Goal: Find specific page/section: Find specific page/section

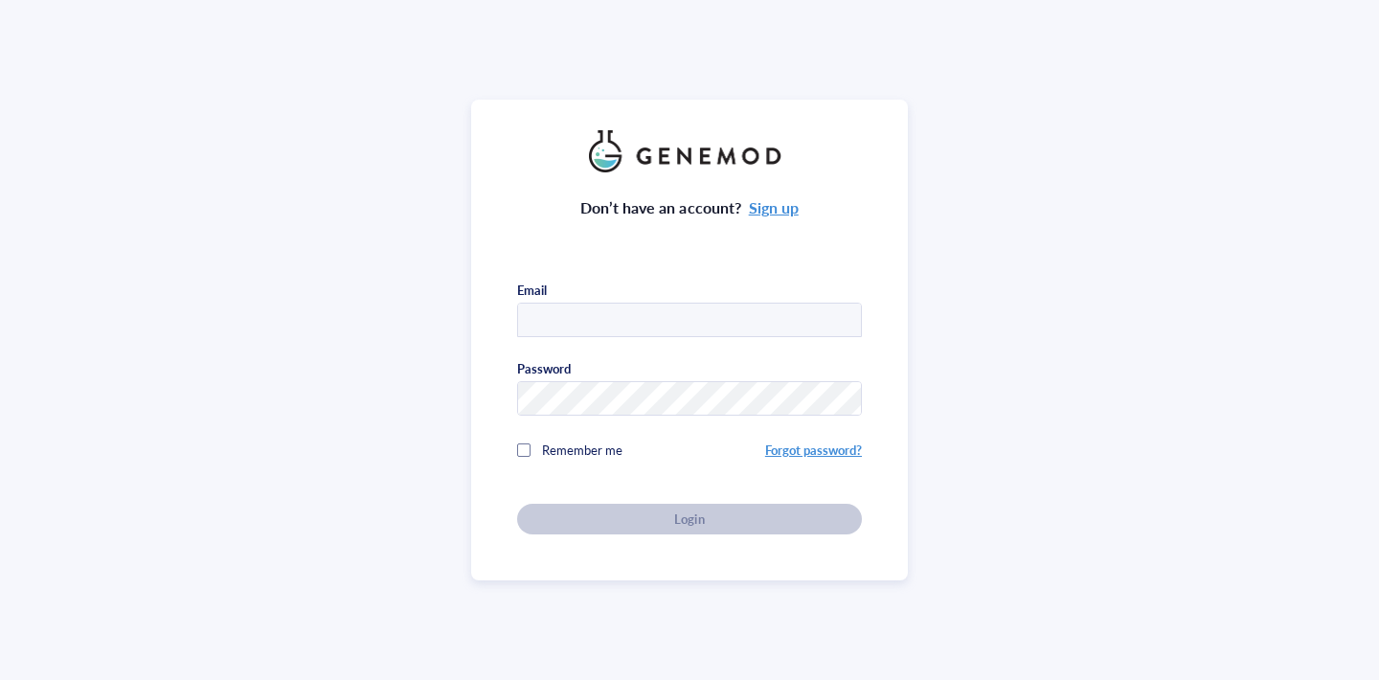
type input "raghurr2@mskcc.org"
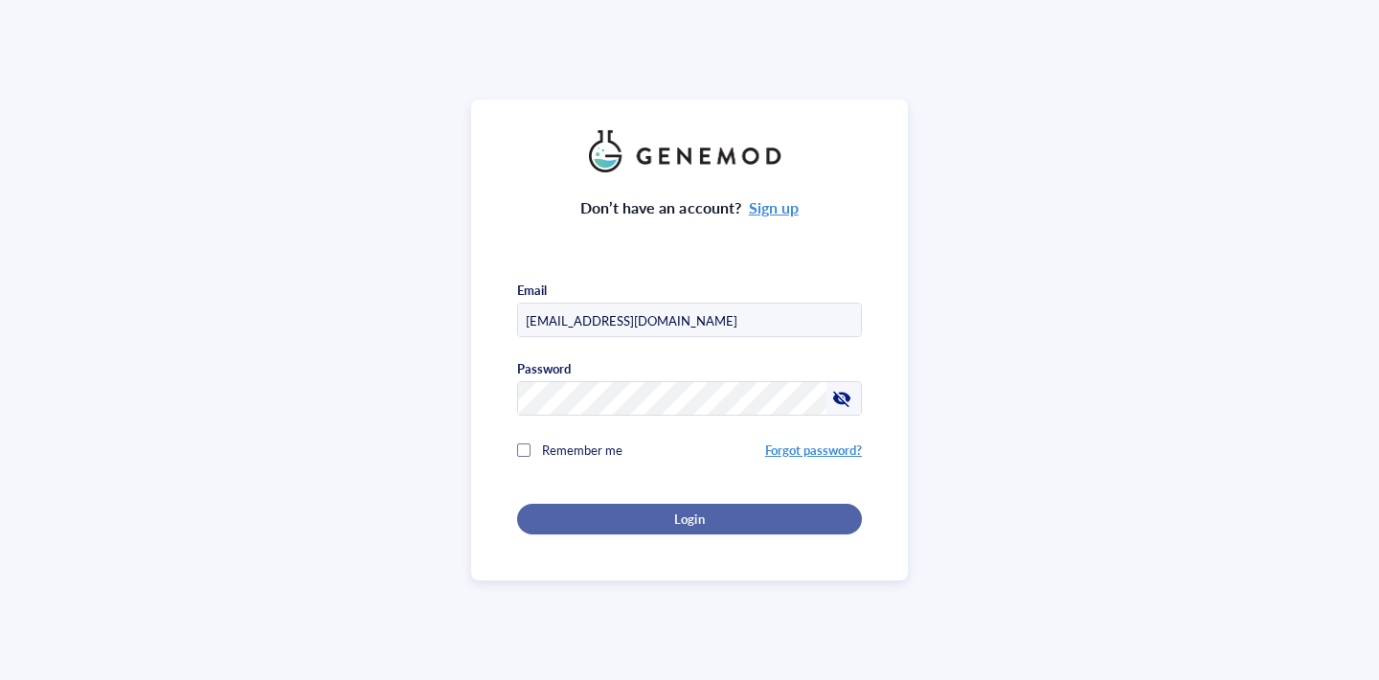
click at [701, 521] on div "Login" at bounding box center [689, 518] width 283 height 17
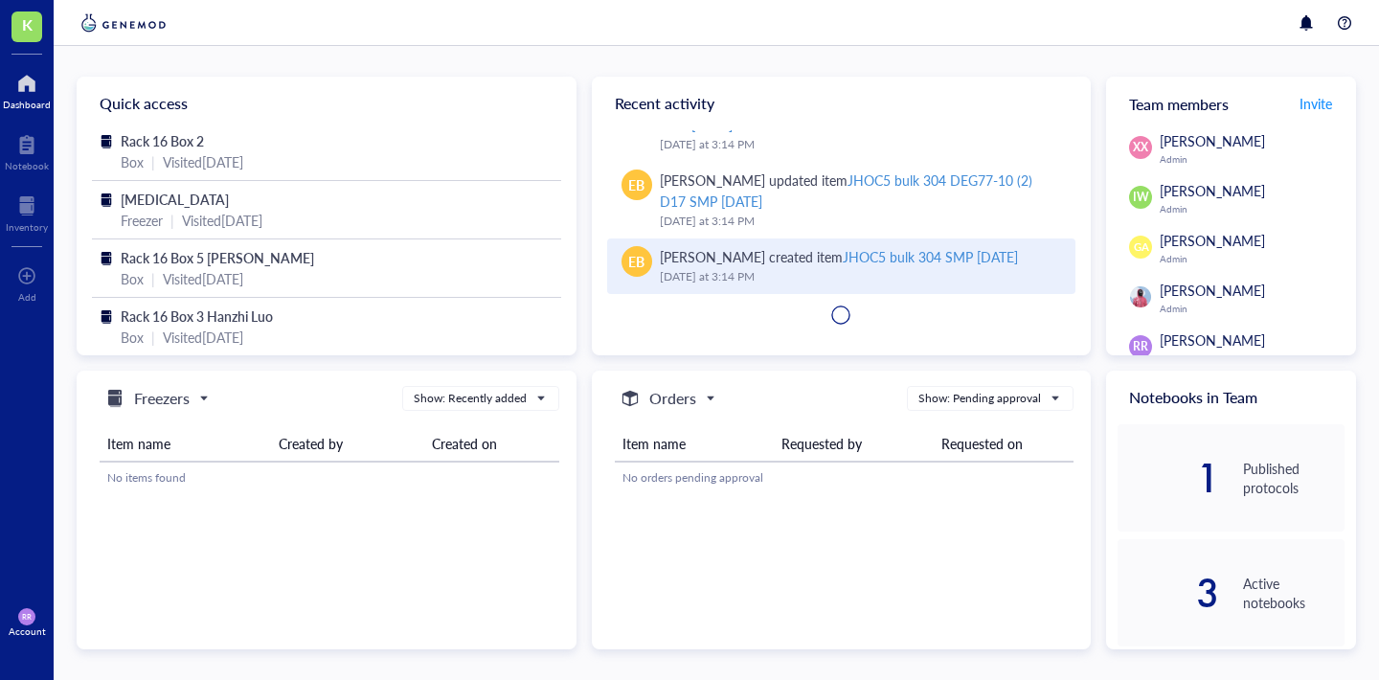
scroll to position [2934, 0]
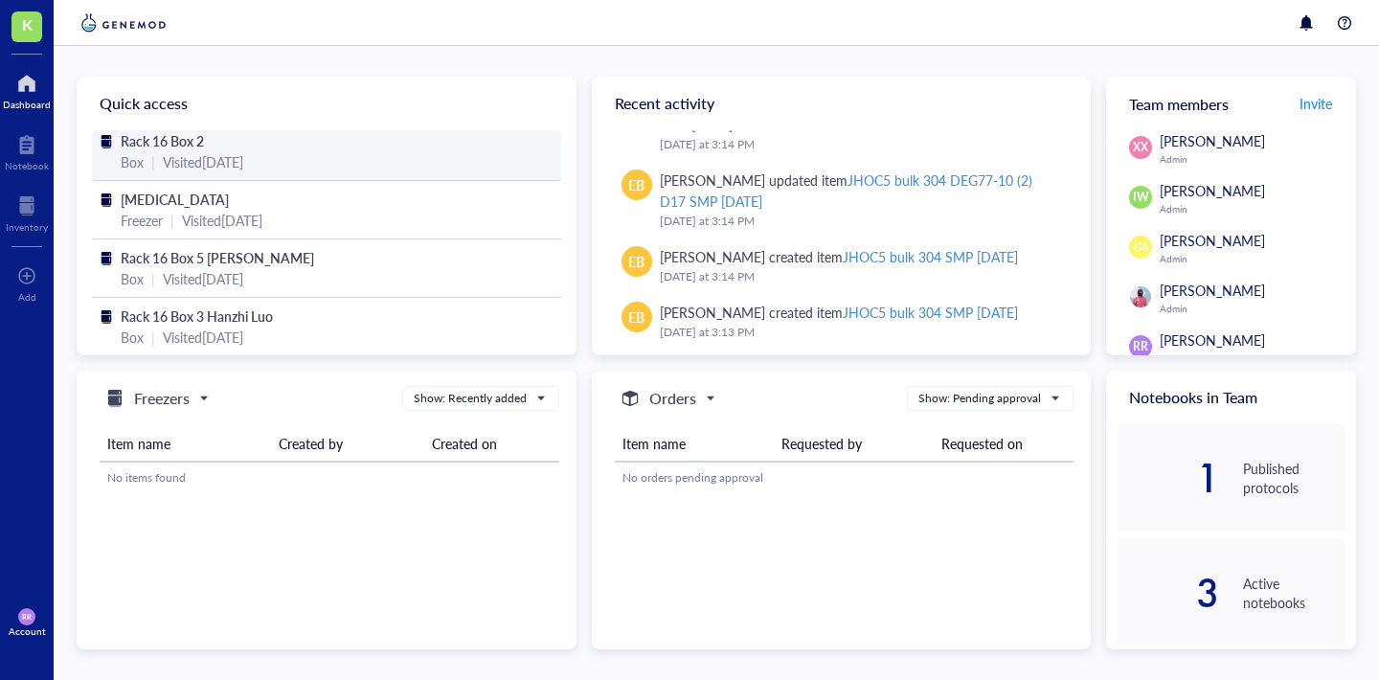
click at [162, 140] on span "Rack 16 Box 2" at bounding box center [162, 140] width 83 height 19
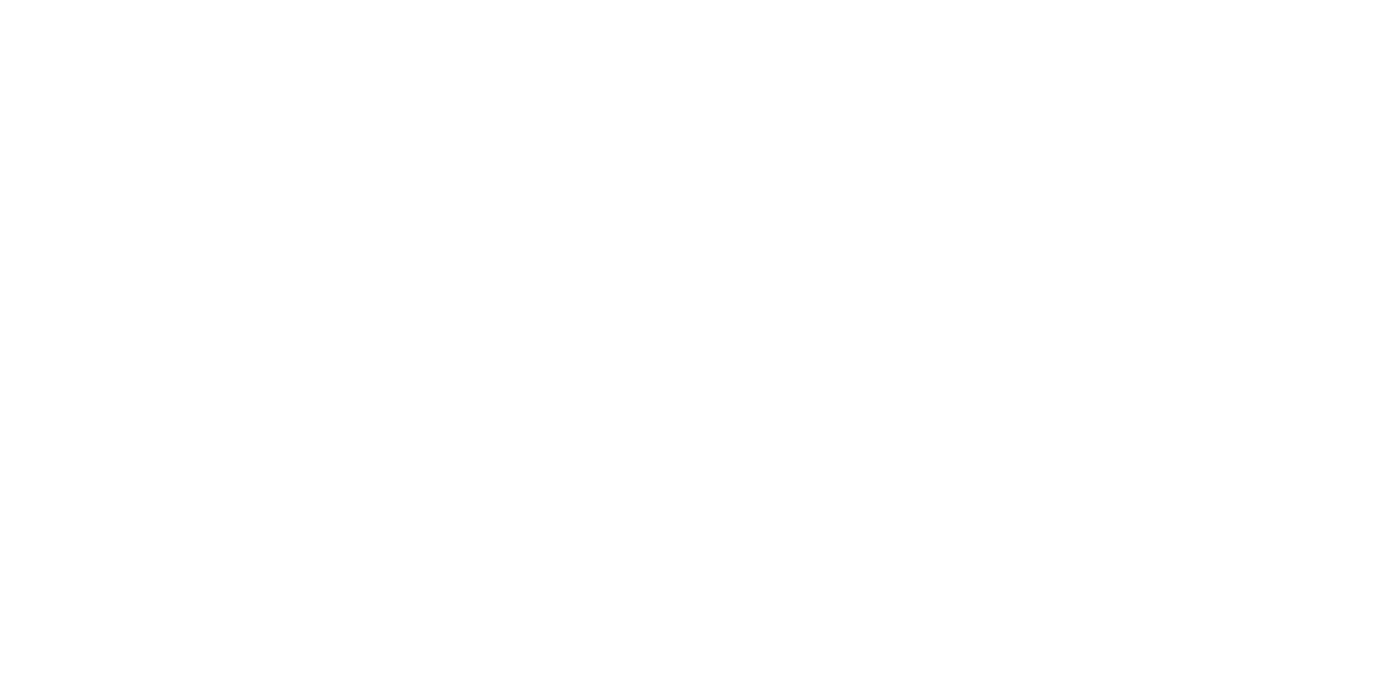
drag, startPoint x: 573, startPoint y: 226, endPoint x: 573, endPoint y: 328, distance: 101.5
click at [573, 328] on div at bounding box center [689, 340] width 1379 height 680
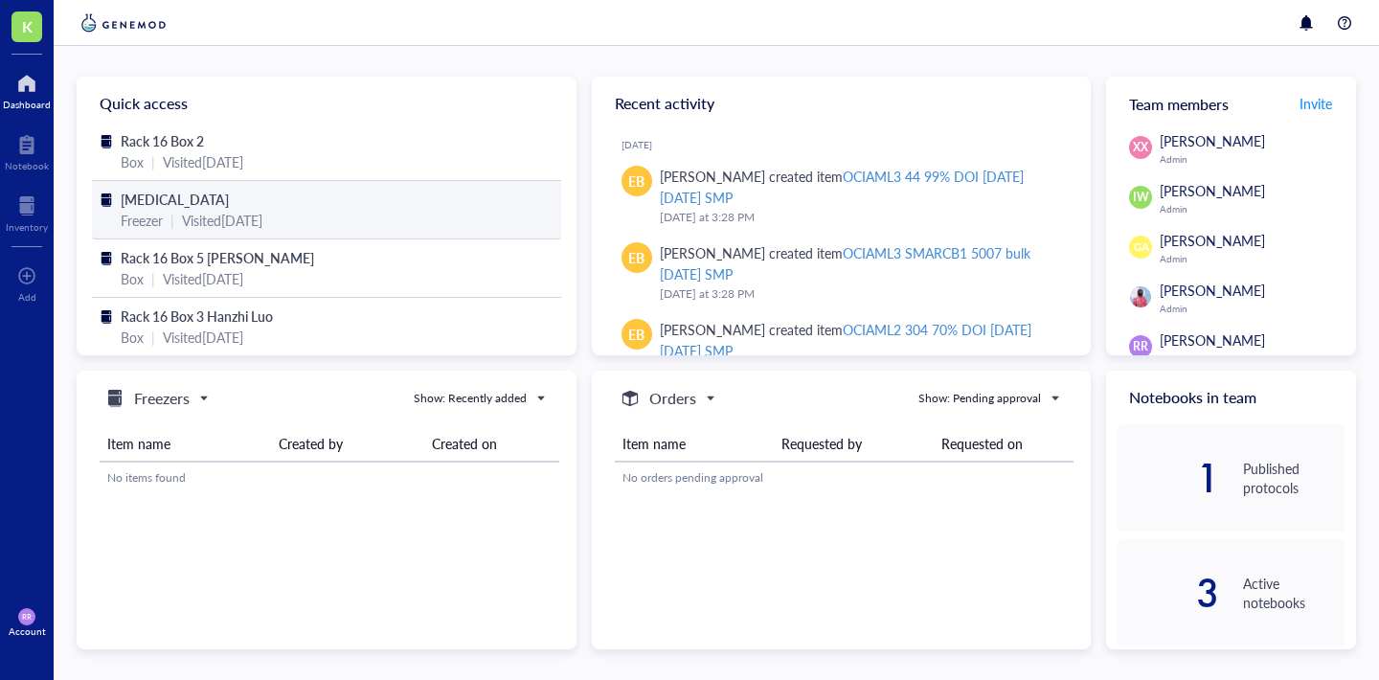
click at [155, 208] on span "[MEDICAL_DATA]" at bounding box center [175, 199] width 108 height 19
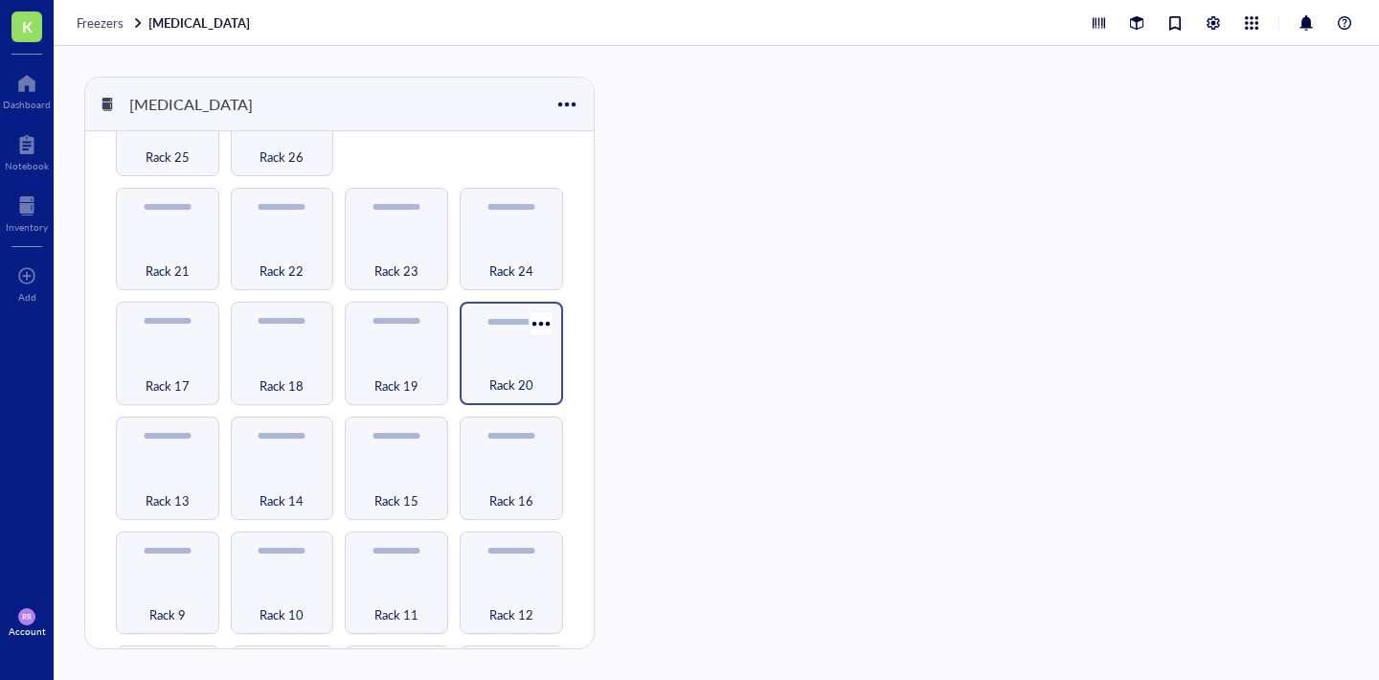
scroll to position [38, 0]
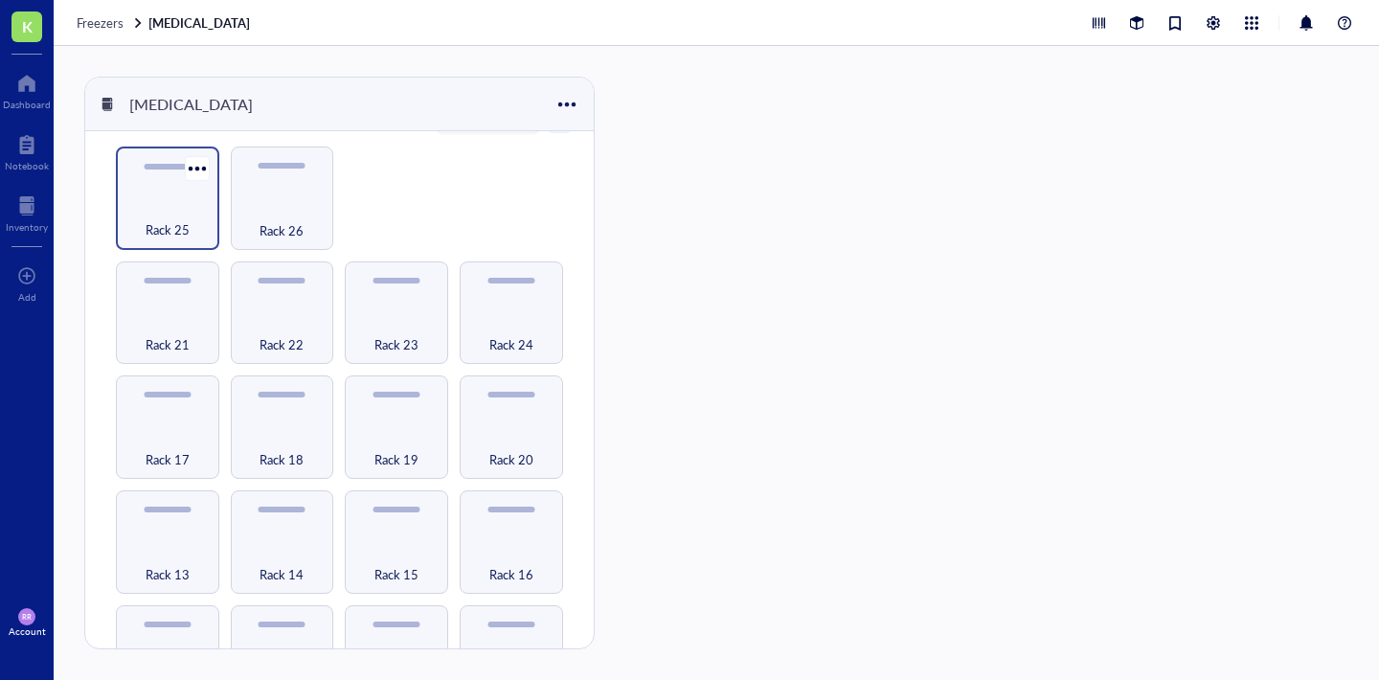
click at [179, 220] on span "Rack 25" at bounding box center [168, 229] width 44 height 21
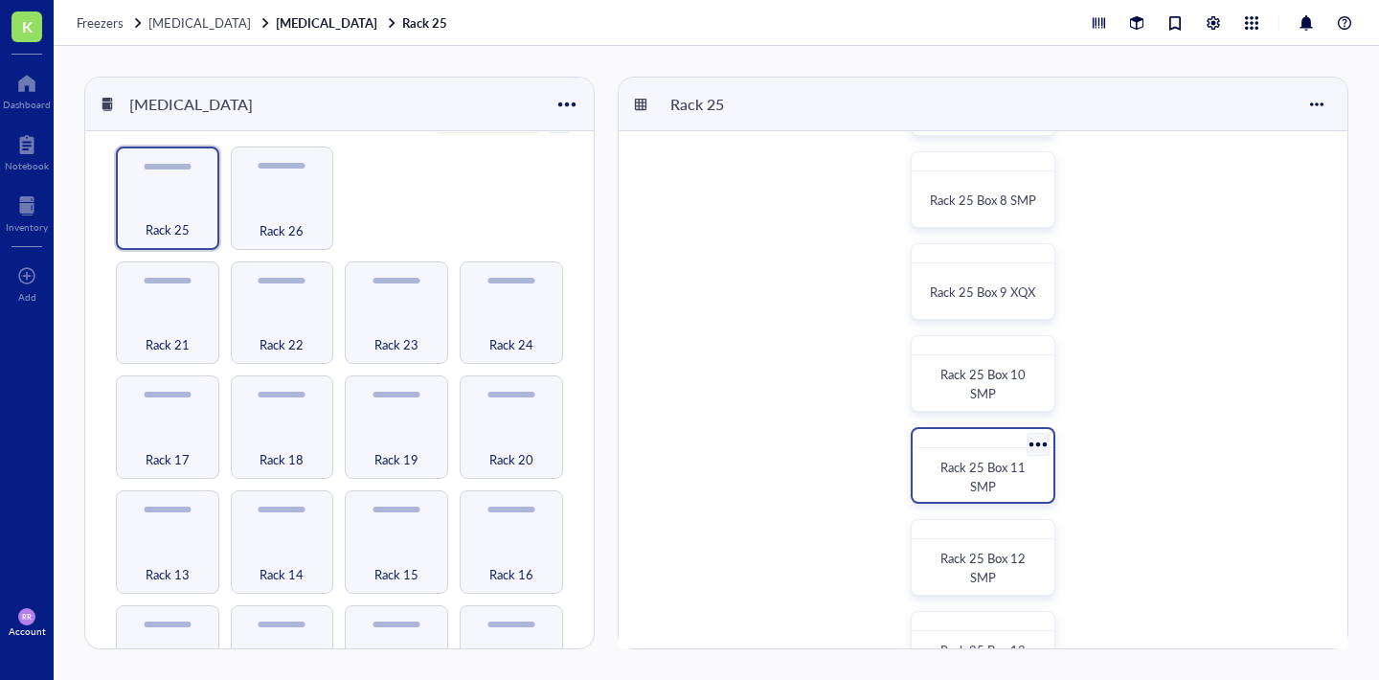
scroll to position [635, 0]
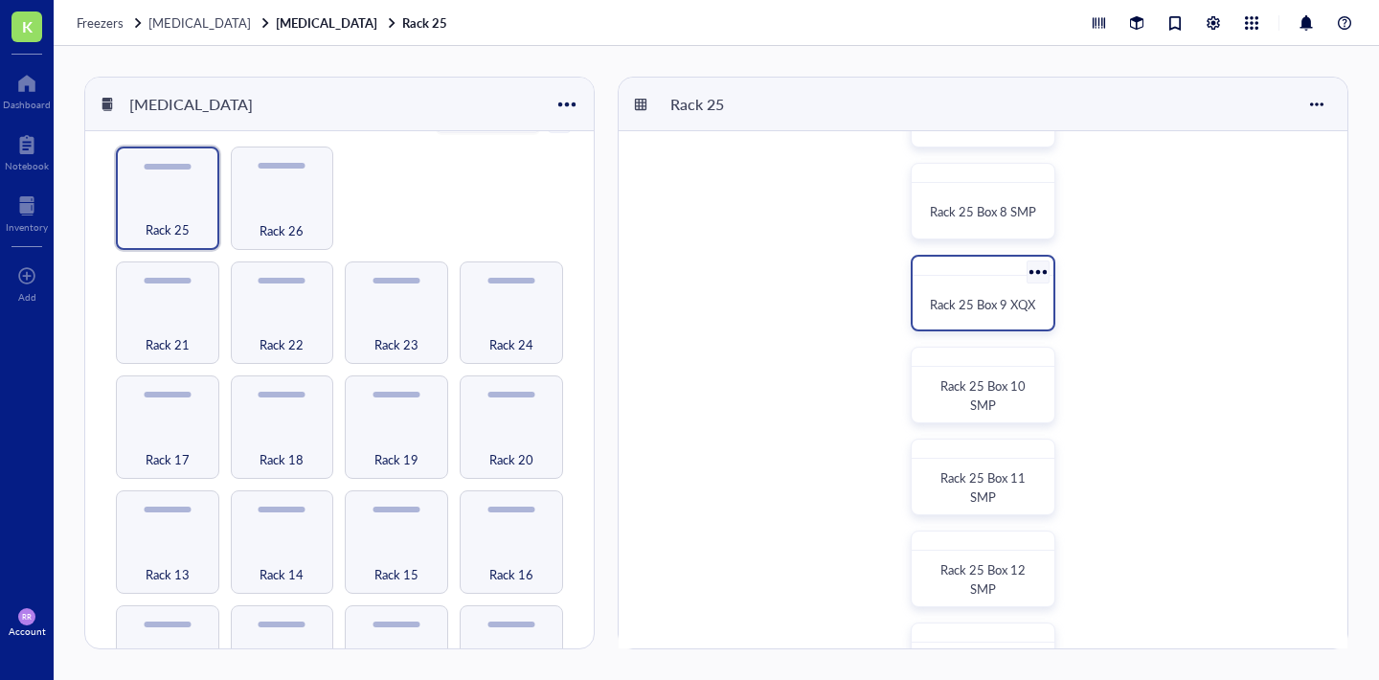
click at [964, 308] on span "Rack 25 Box 9 XQX" at bounding box center [982, 304] width 105 height 18
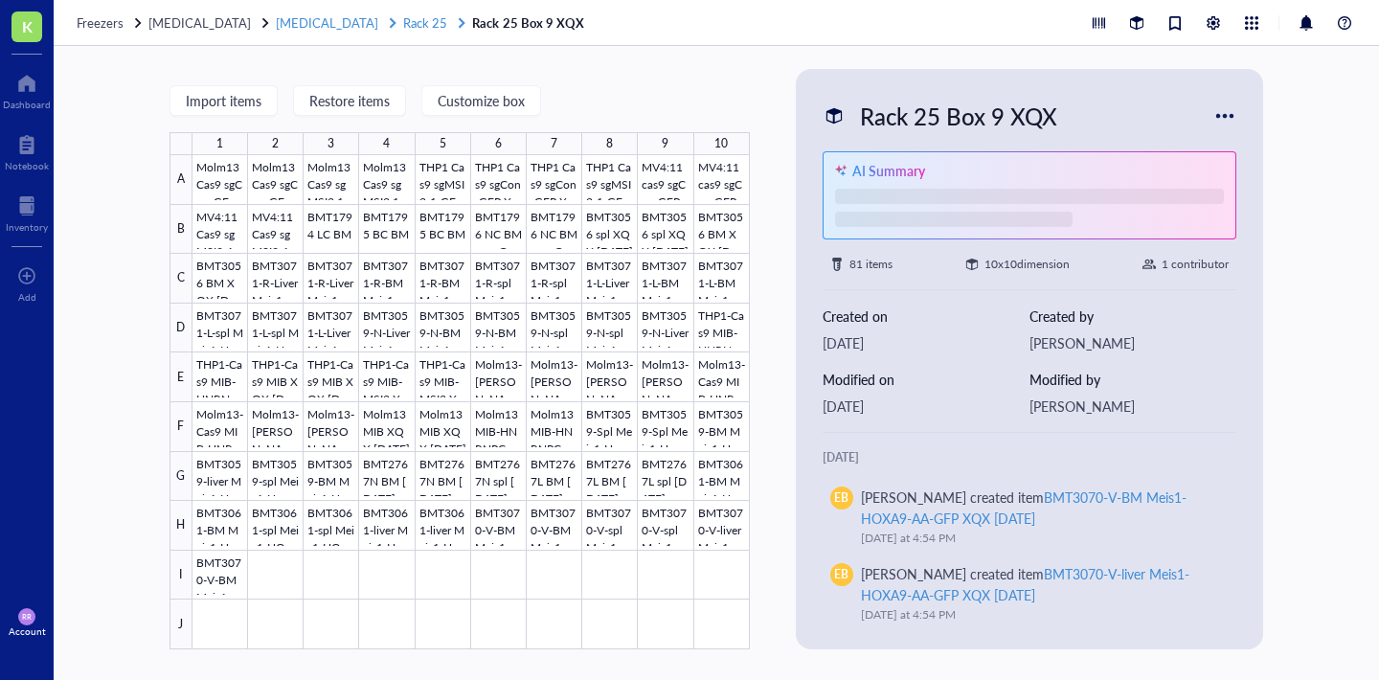
click at [403, 22] on span "Rack 25" at bounding box center [425, 22] width 44 height 18
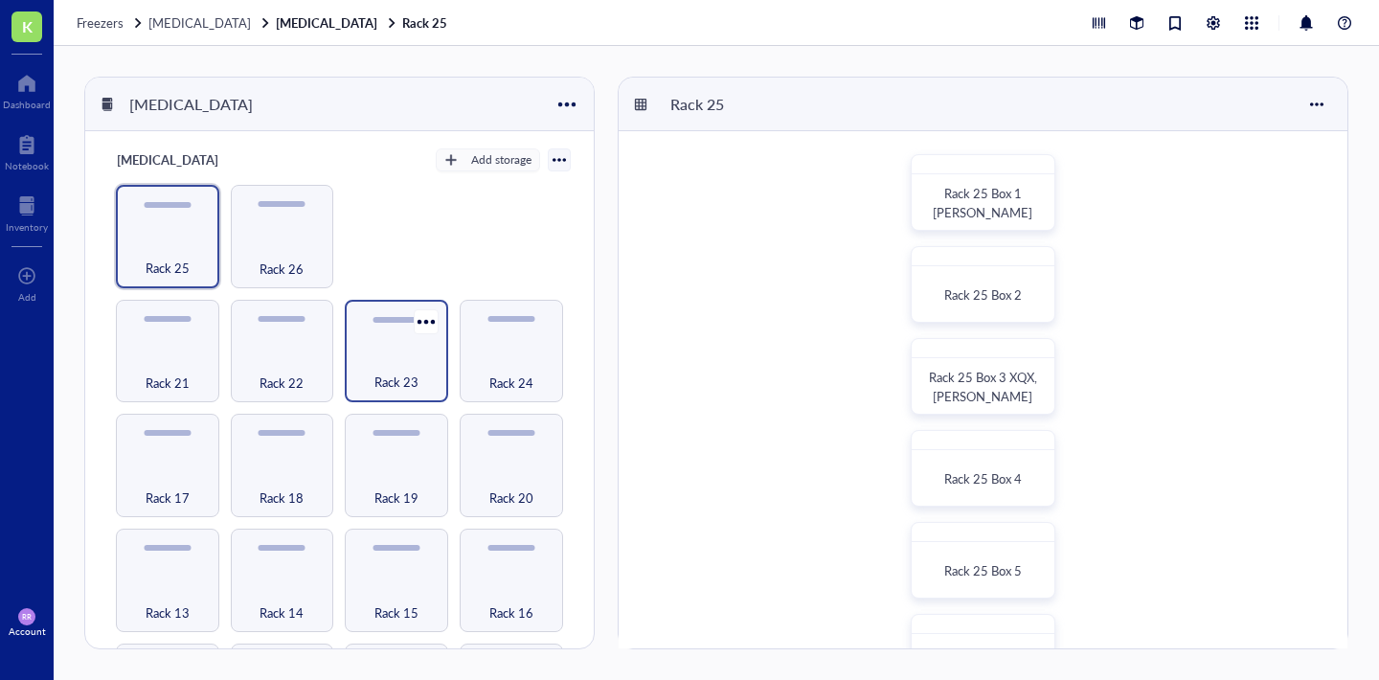
click at [422, 342] on div "Rack 23" at bounding box center [396, 351] width 103 height 103
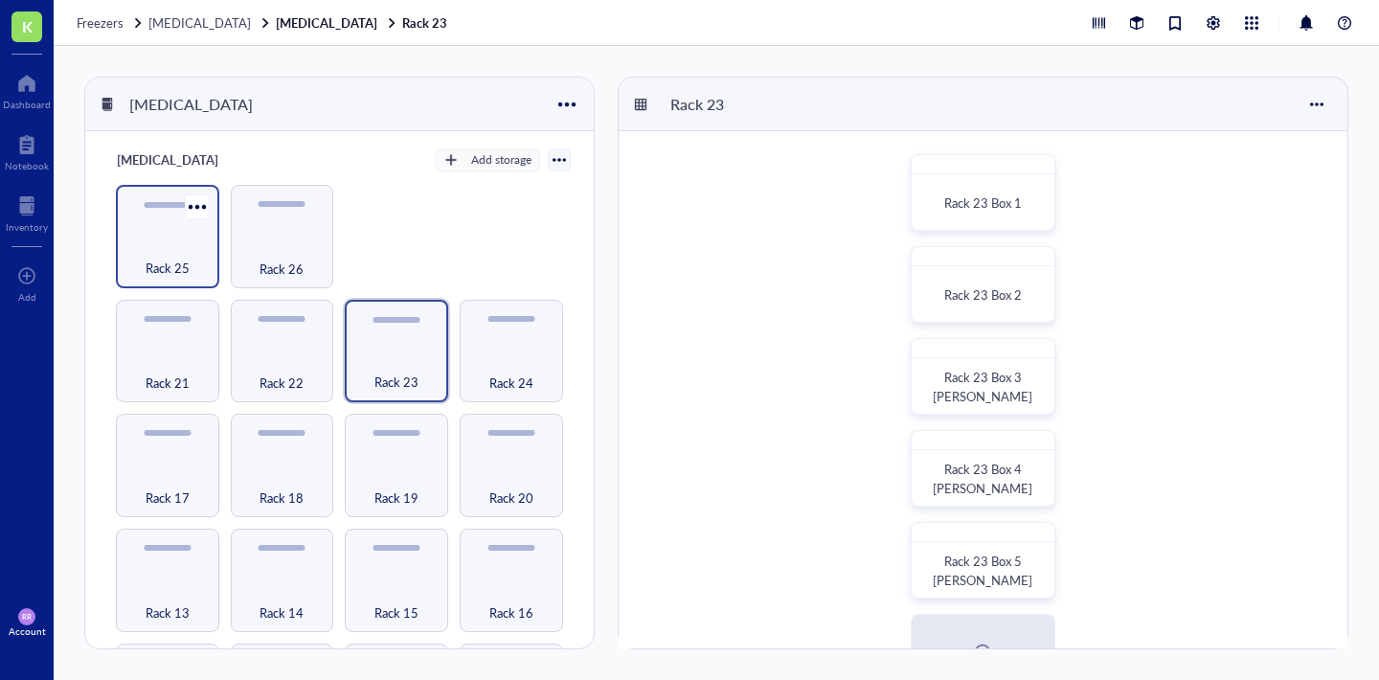
click at [174, 251] on div "Rack 25" at bounding box center [167, 258] width 84 height 42
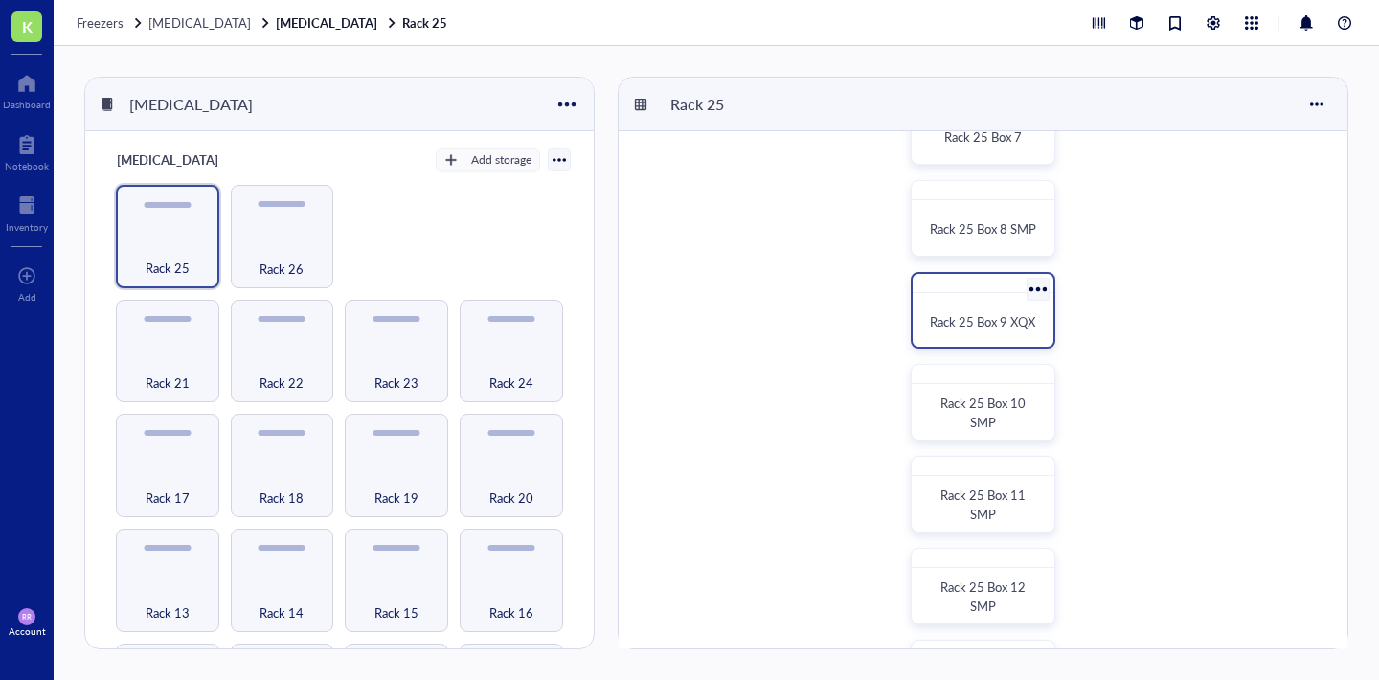
scroll to position [591, 0]
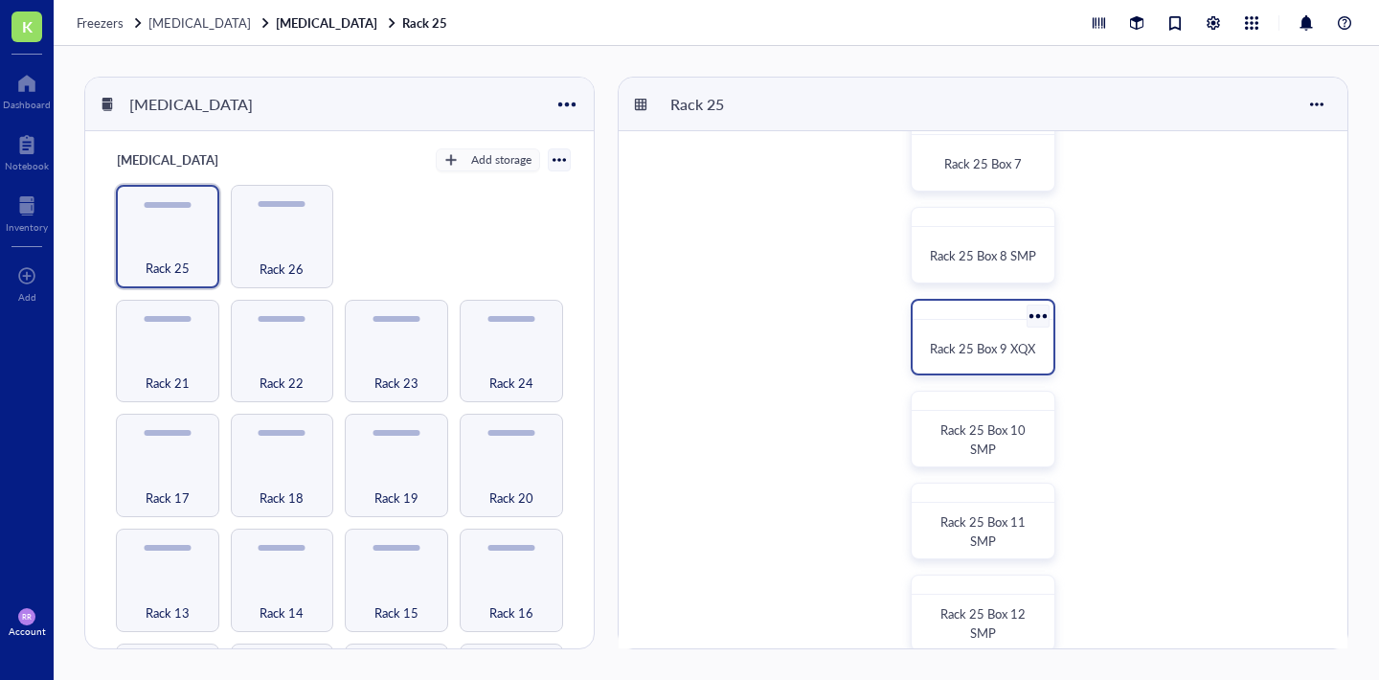
click at [971, 340] on span "Rack 25 Box 9 XQX" at bounding box center [982, 348] width 105 height 18
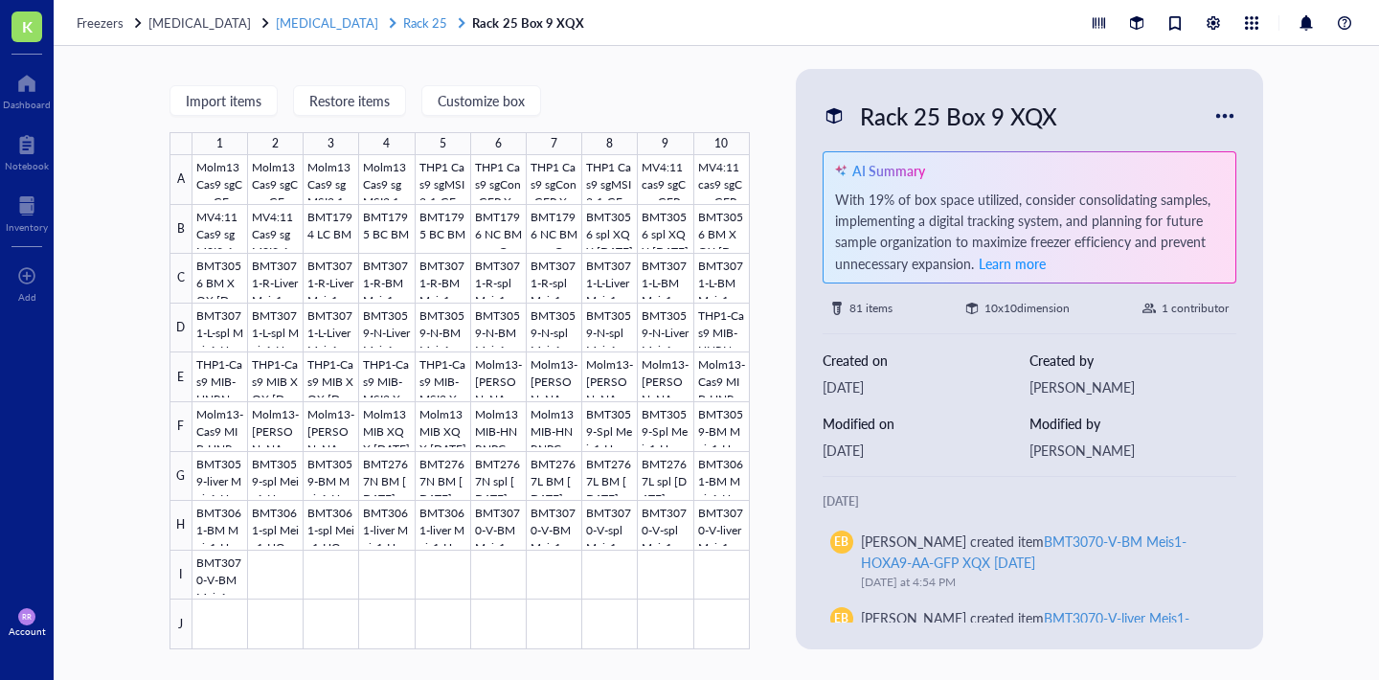
click at [403, 19] on span "Rack 25" at bounding box center [425, 22] width 44 height 18
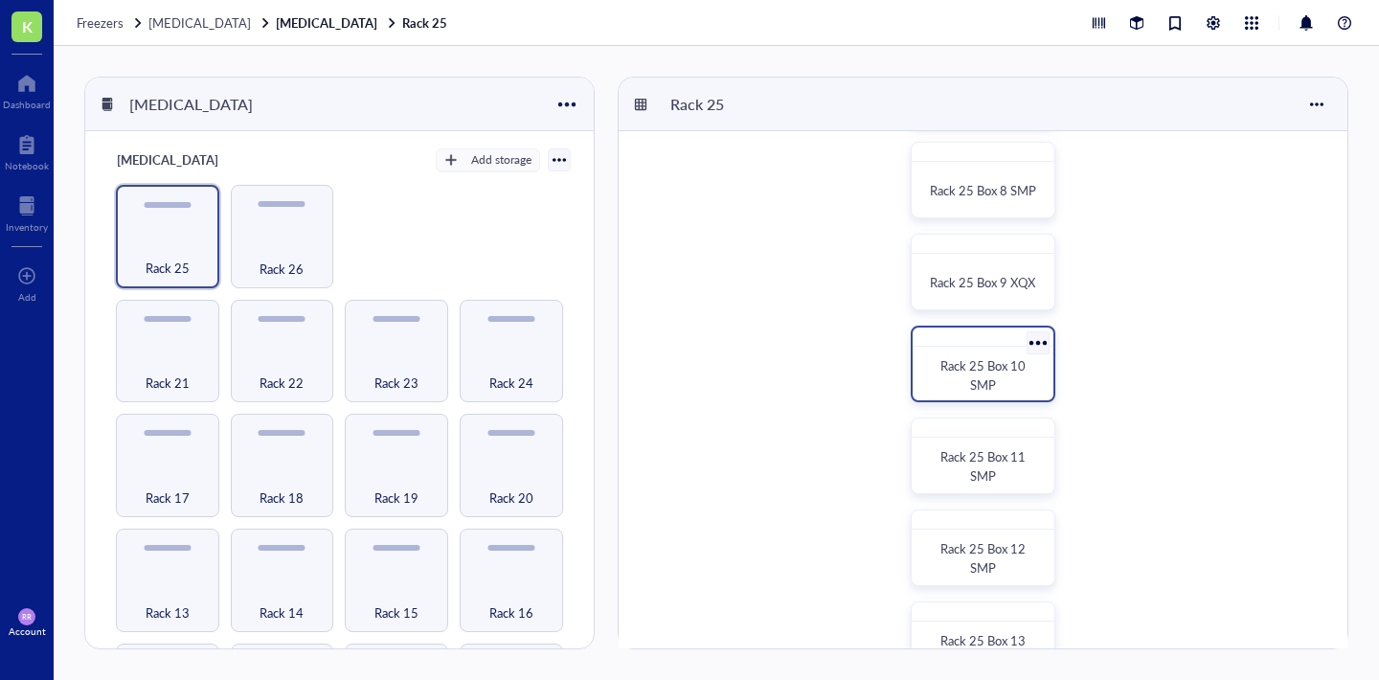
scroll to position [652, 0]
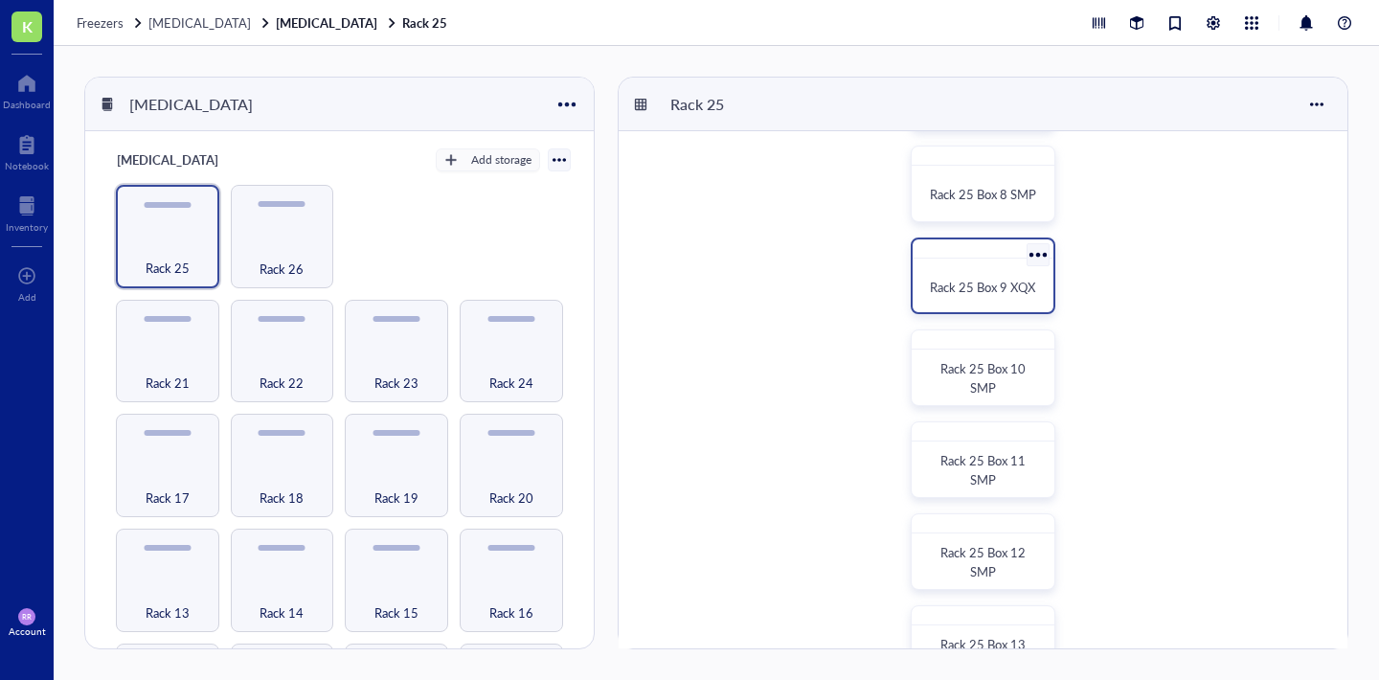
click at [983, 289] on span "Rack 25 Box 9 XQX" at bounding box center [982, 287] width 105 height 18
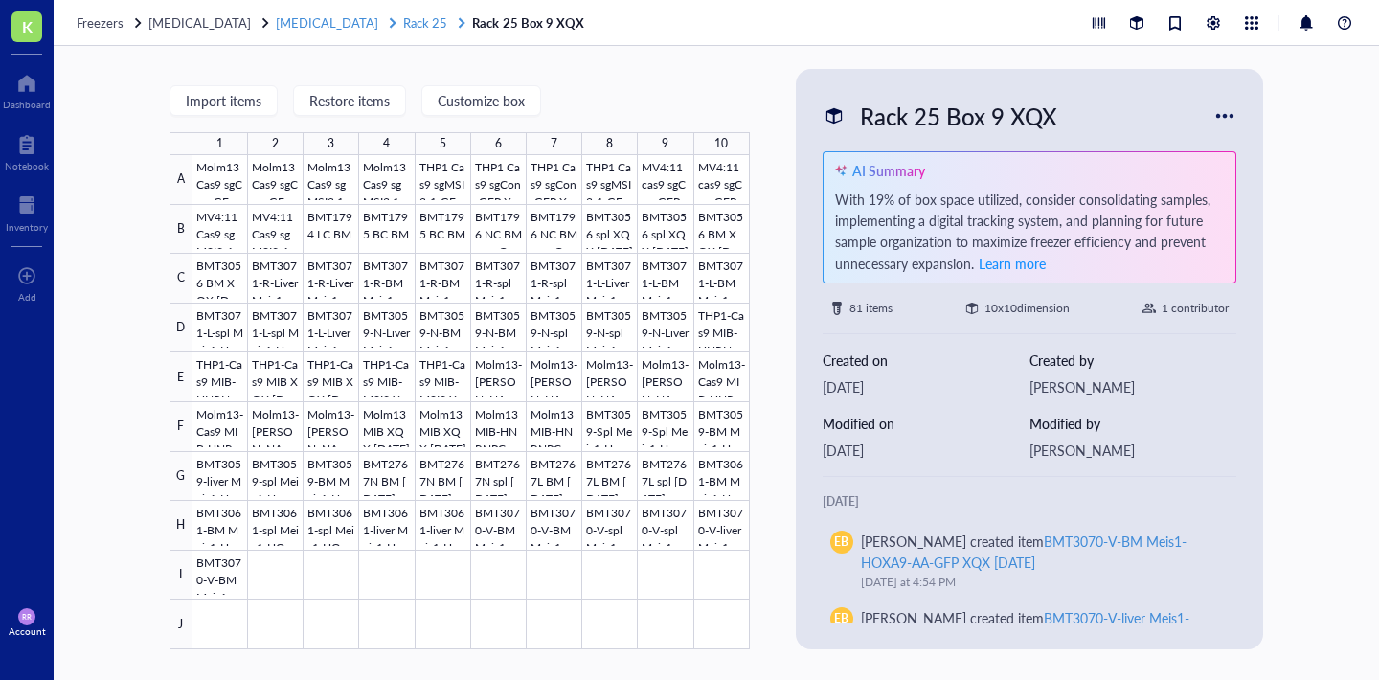
click at [403, 20] on span "Rack 25" at bounding box center [425, 22] width 44 height 18
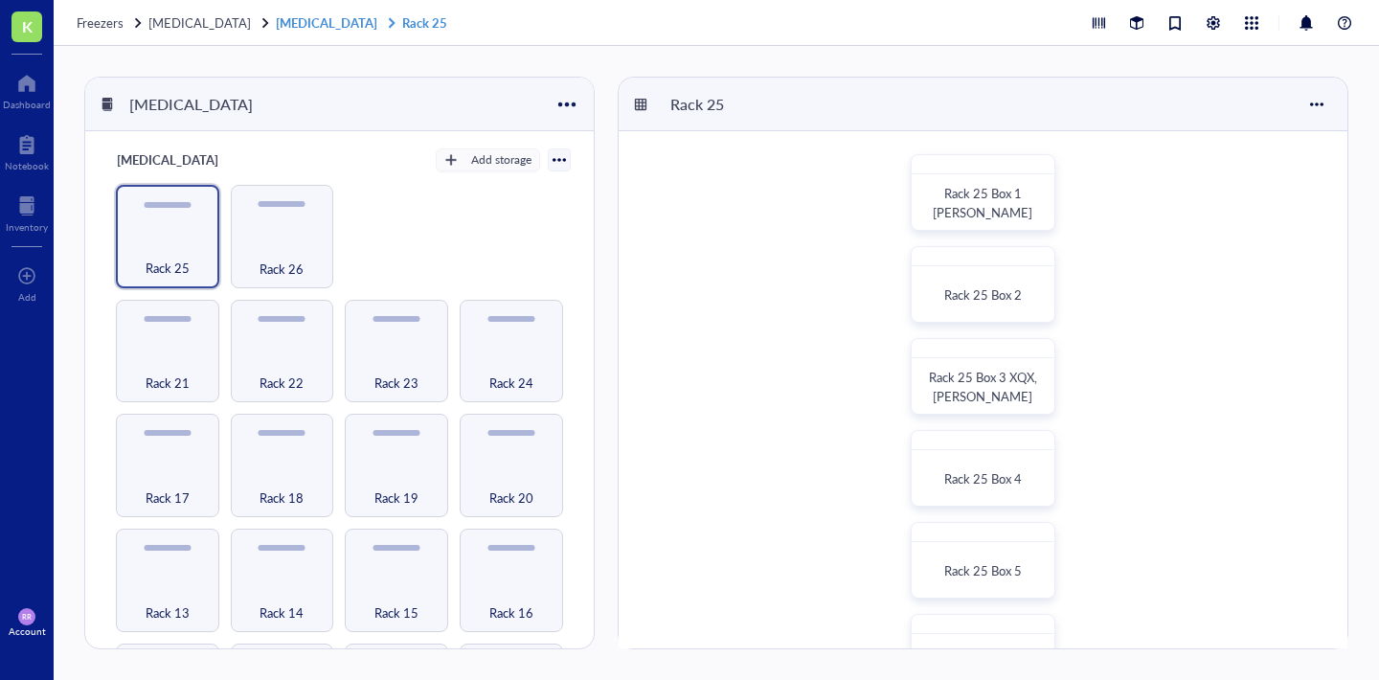
click at [300, 20] on link "[MEDICAL_DATA] Rack 25" at bounding box center [363, 22] width 175 height 17
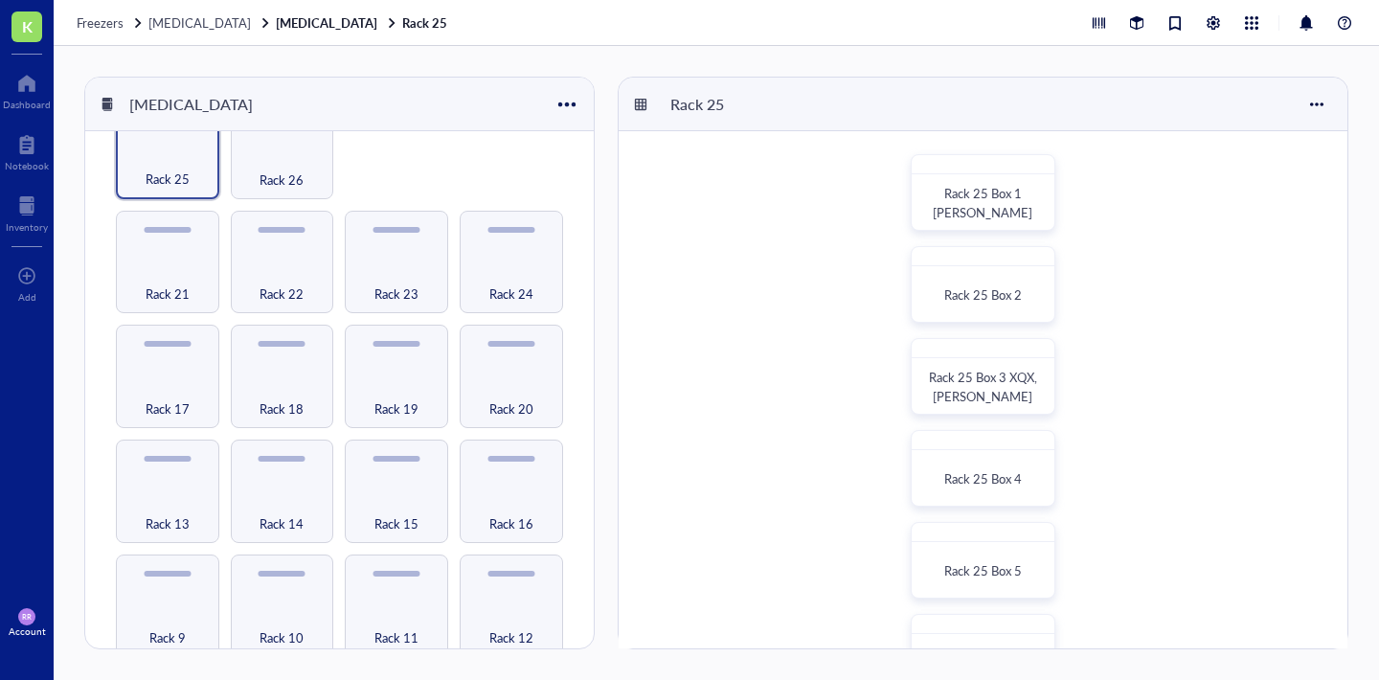
scroll to position [96, 0]
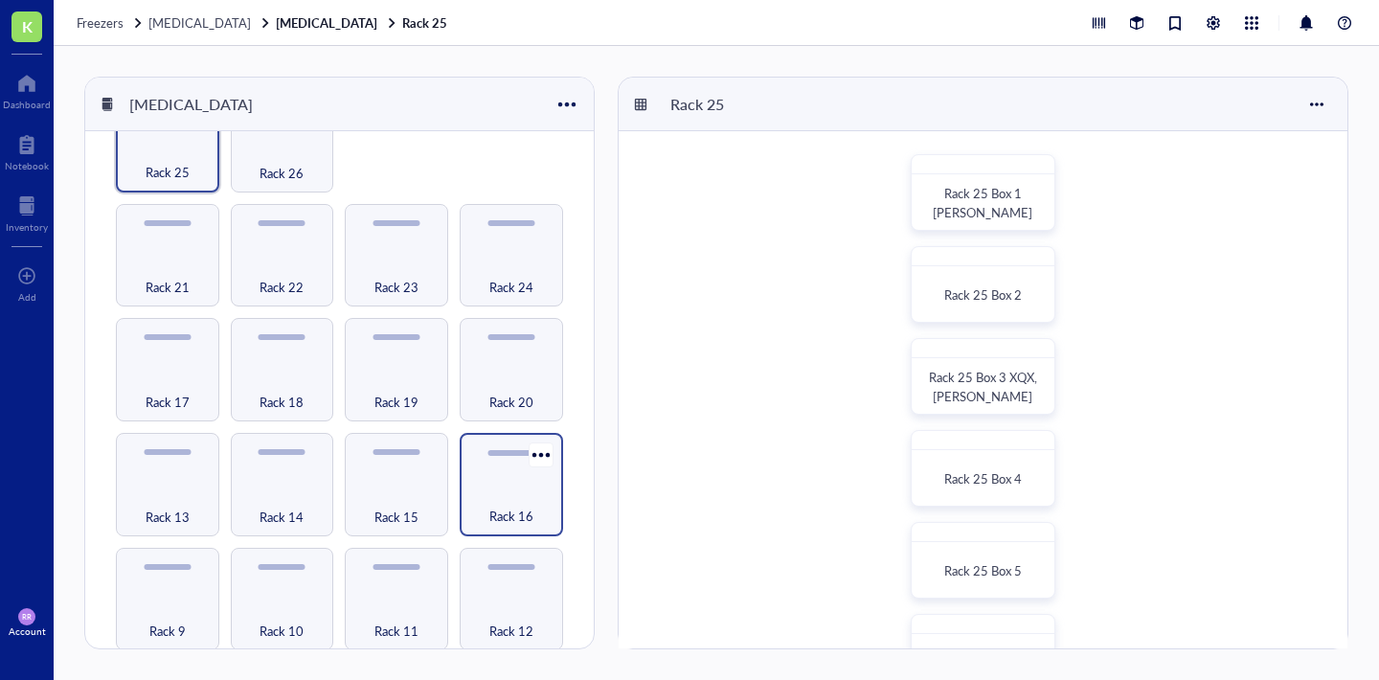
click at [510, 473] on div "Rack 16" at bounding box center [511, 484] width 103 height 103
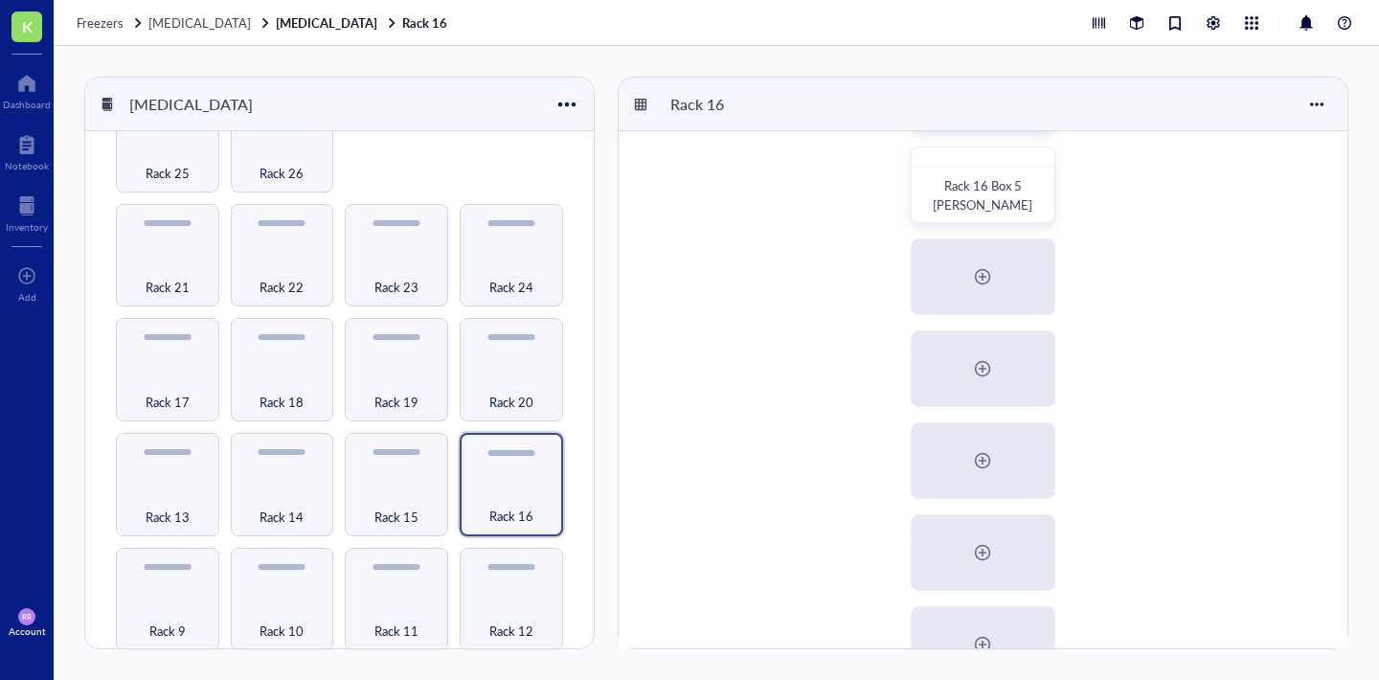
scroll to position [389, 0]
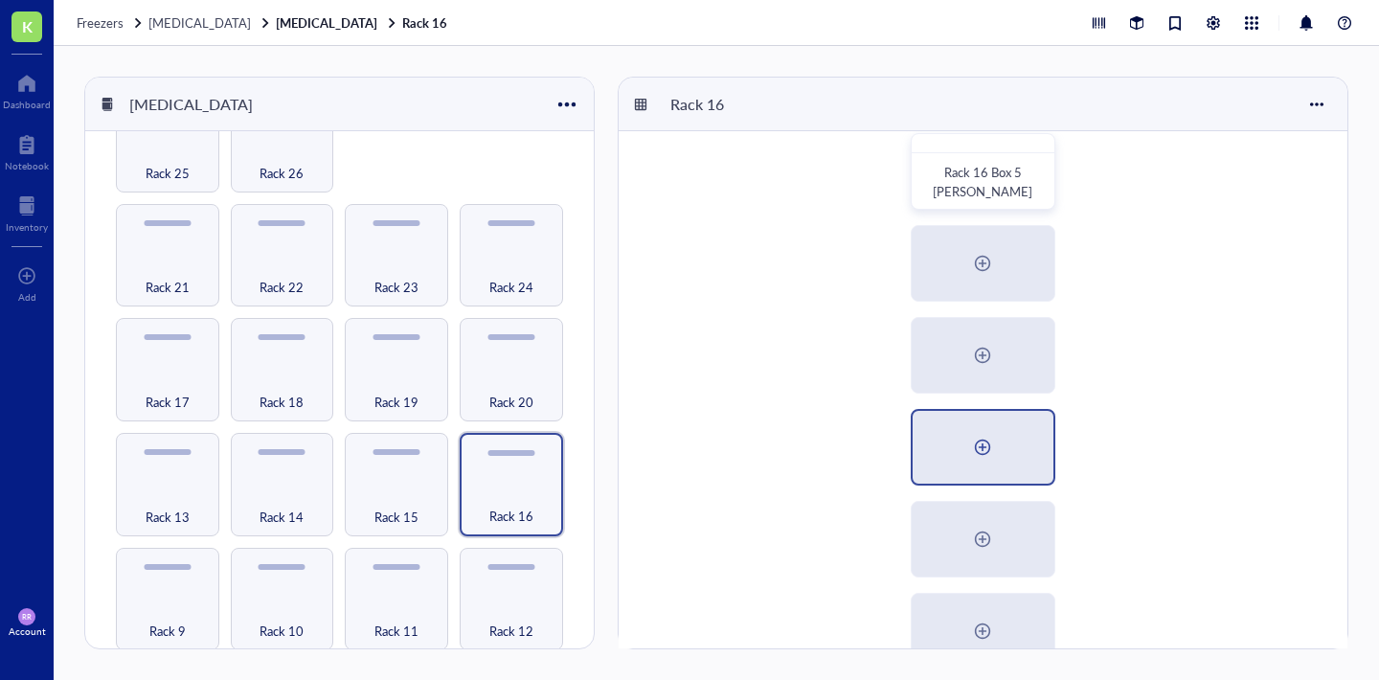
click at [973, 472] on div at bounding box center [983, 447] width 141 height 73
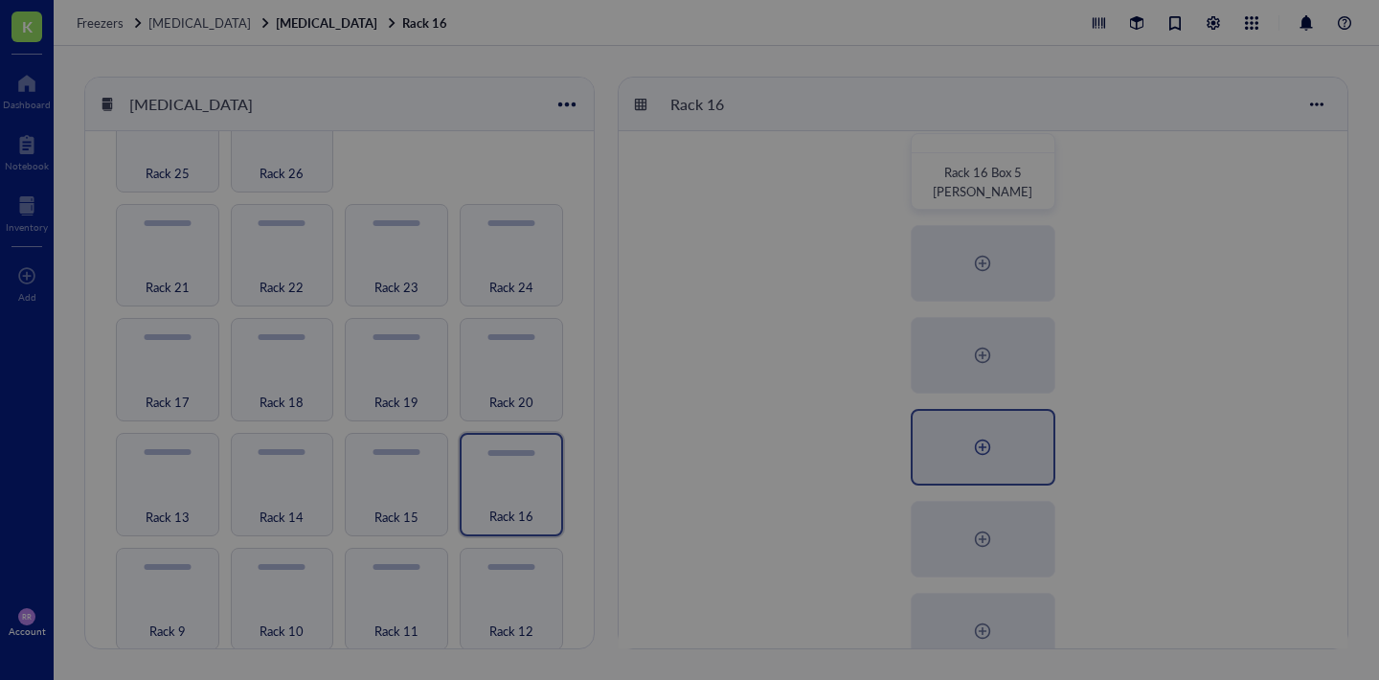
radio input "false"
radio input "true"
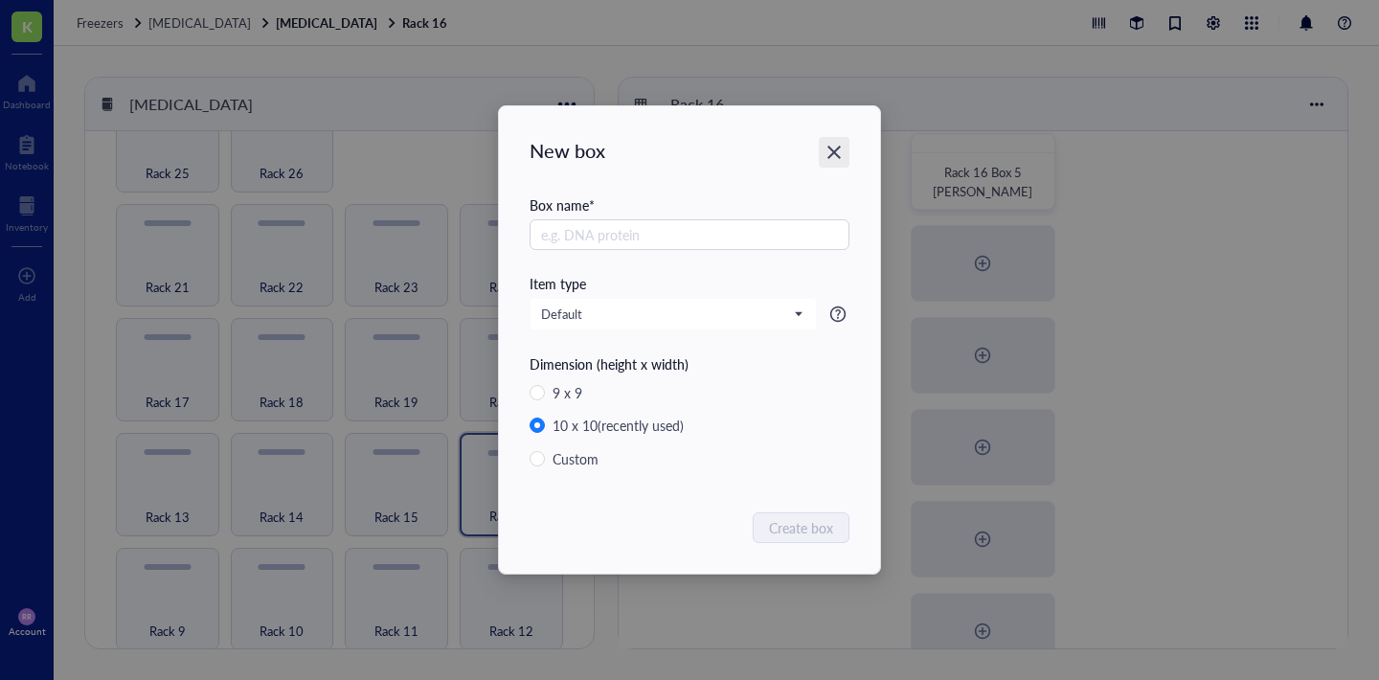
click at [837, 152] on icon "Close" at bounding box center [834, 153] width 18 height 18
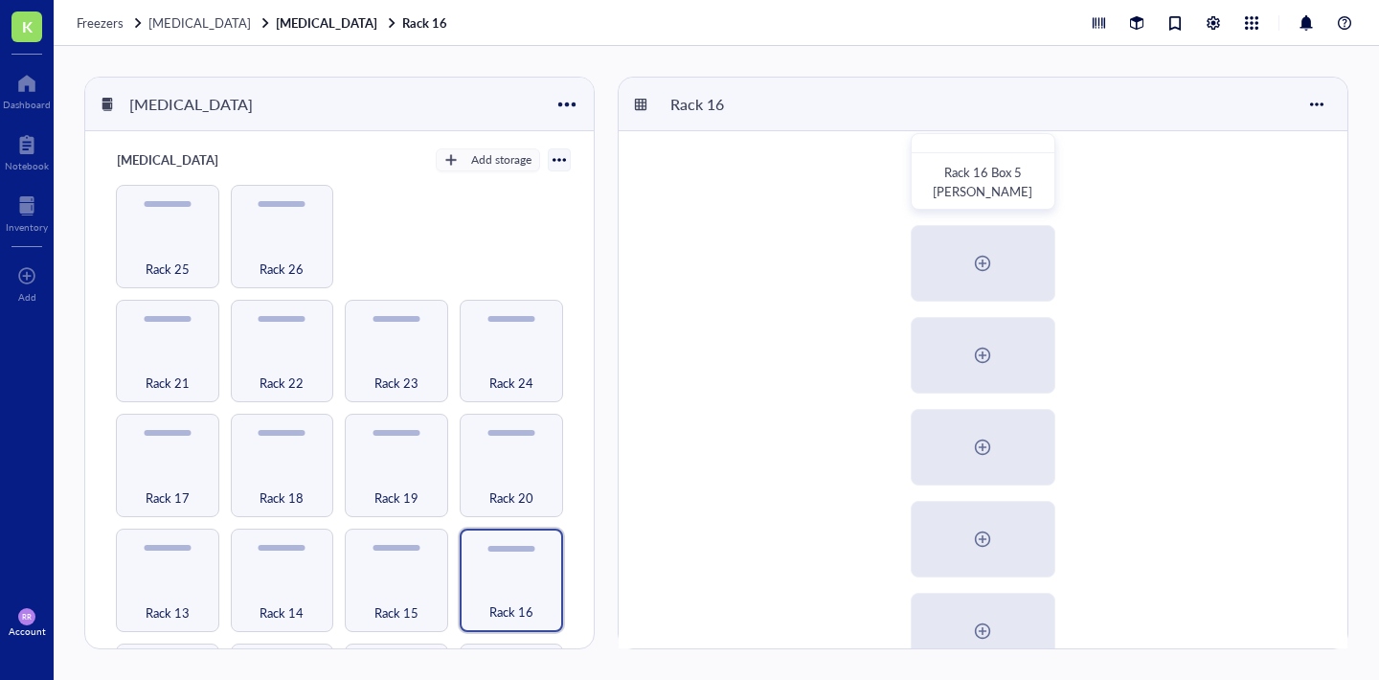
scroll to position [0, 0]
click at [445, 474] on div "Rack 1 Rack 2 Rack 3 Rack 4 Rack 5 Rack 6 Rack 7 Rack 8 Rack 9 Rack 10 Rack 11 …" at bounding box center [339, 580] width 463 height 791
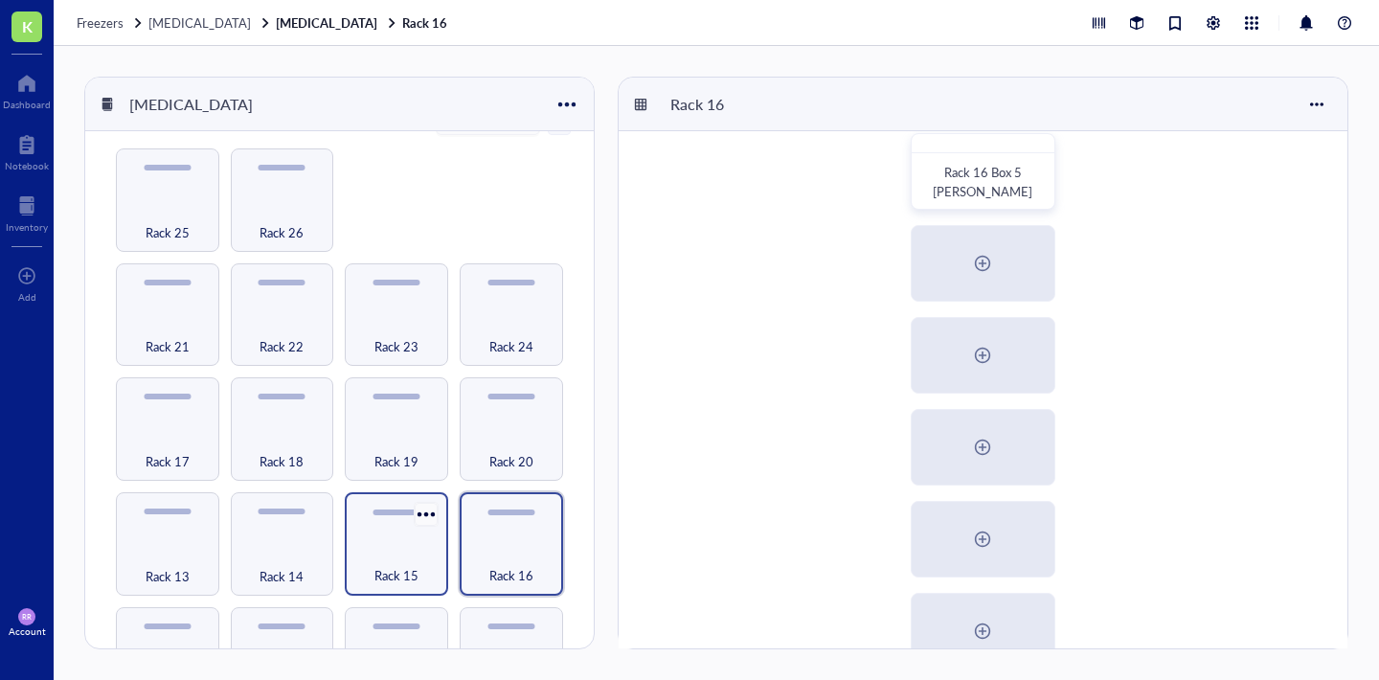
scroll to position [46, 0]
